Goal: Check status: Check status

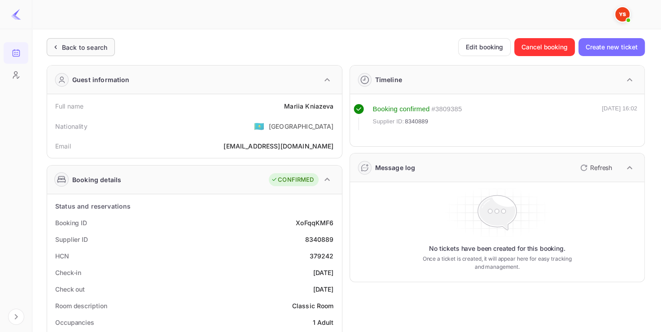
click at [91, 49] on div "Back to search" at bounding box center [84, 47] width 45 height 9
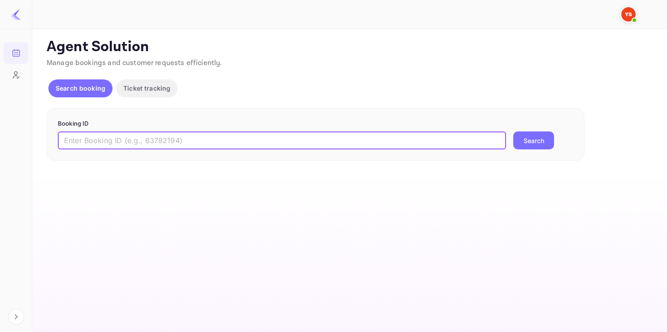
paste input "8986352"
click at [114, 140] on input "8986352" at bounding box center [282, 140] width 448 height 18
type input "8986352"
click at [514, 131] on button "Search" at bounding box center [534, 140] width 41 height 18
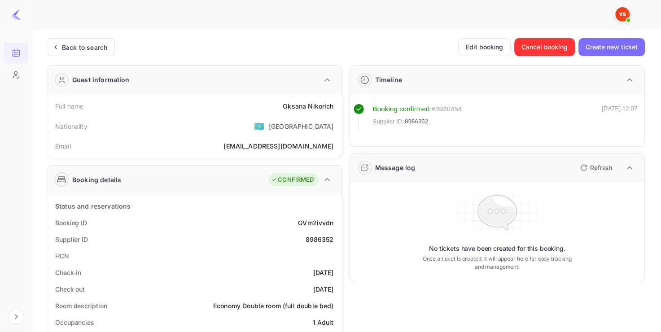
click at [314, 237] on div "8986352" at bounding box center [319, 239] width 28 height 9
copy div "8986352"
drag, startPoint x: 282, startPoint y: 101, endPoint x: 337, endPoint y: 105, distance: 55.7
click at [337, 105] on div "Full name [PERSON_NAME]" at bounding box center [194, 106] width 287 height 17
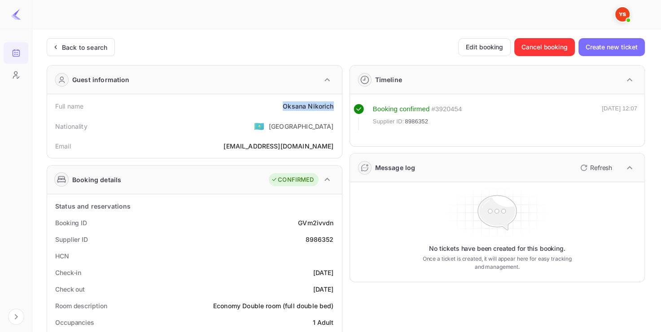
copy div "[PERSON_NAME]"
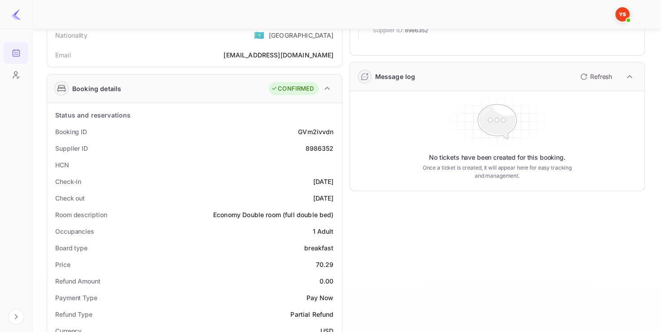
scroll to position [93, 0]
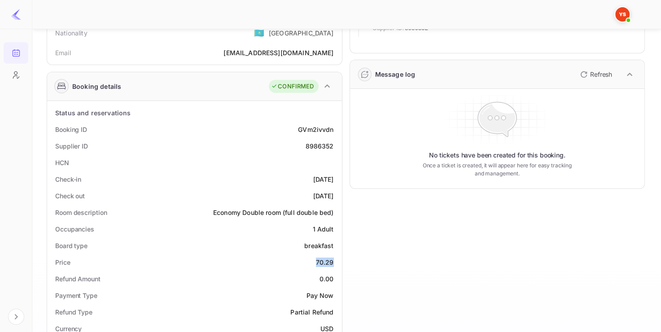
drag, startPoint x: 317, startPoint y: 263, endPoint x: 335, endPoint y: 260, distance: 19.1
click at [335, 261] on div "Price 70.29" at bounding box center [194, 262] width 287 height 17
copy div "70.29"
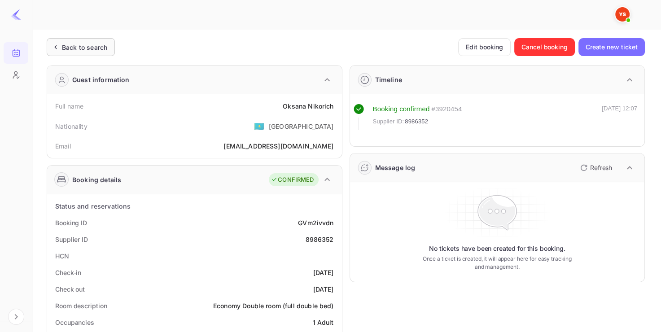
click at [93, 54] on div "Back to search" at bounding box center [81, 47] width 68 height 18
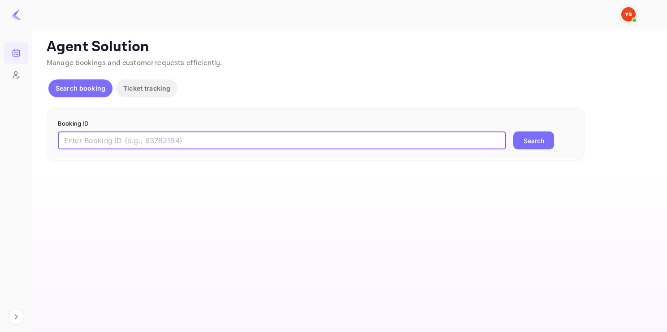
click at [144, 138] on input "text" at bounding box center [282, 140] width 448 height 18
paste input "9593871"
type input "9593871"
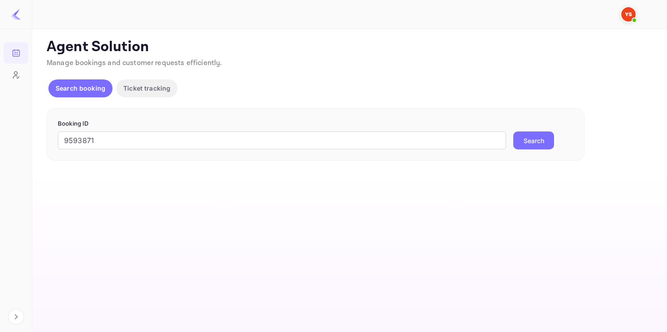
click at [524, 142] on button "Search" at bounding box center [534, 140] width 41 height 18
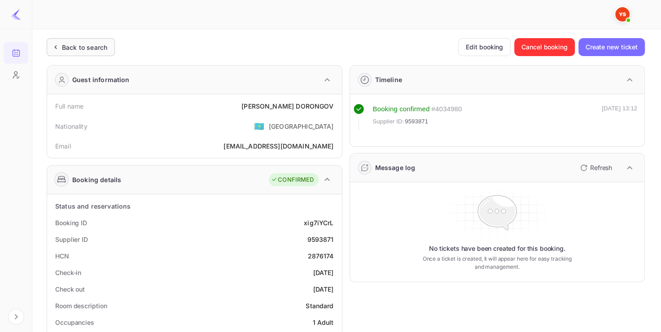
click at [67, 48] on div "Back to search" at bounding box center [84, 47] width 45 height 9
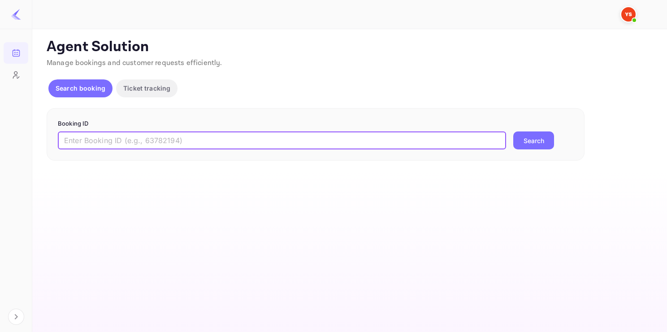
click at [150, 148] on input "text" at bounding box center [282, 140] width 448 height 18
paste input "9524052"
type input "9524052"
click at [514, 131] on button "Search" at bounding box center [534, 140] width 41 height 18
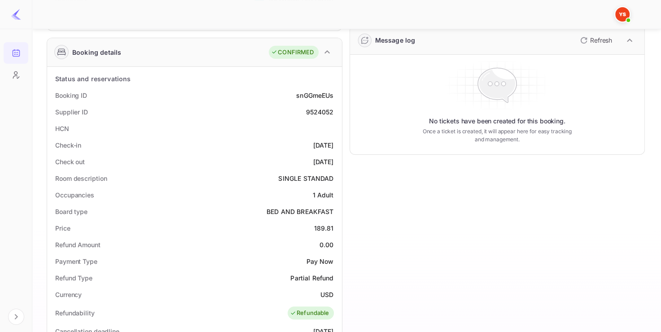
scroll to position [128, 0]
